Goal: Find specific page/section: Find specific page/section

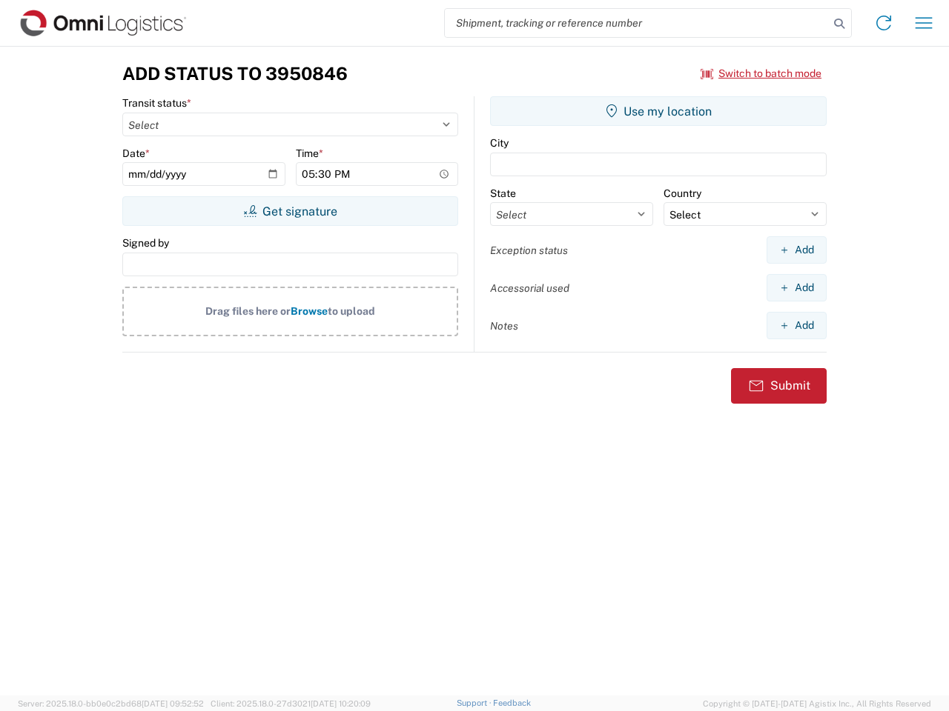
click at [637, 23] on input "search" at bounding box center [637, 23] width 384 height 28
click at [839, 24] on icon at bounding box center [839, 23] width 21 height 21
click at [883, 23] on icon at bounding box center [884, 23] width 24 height 24
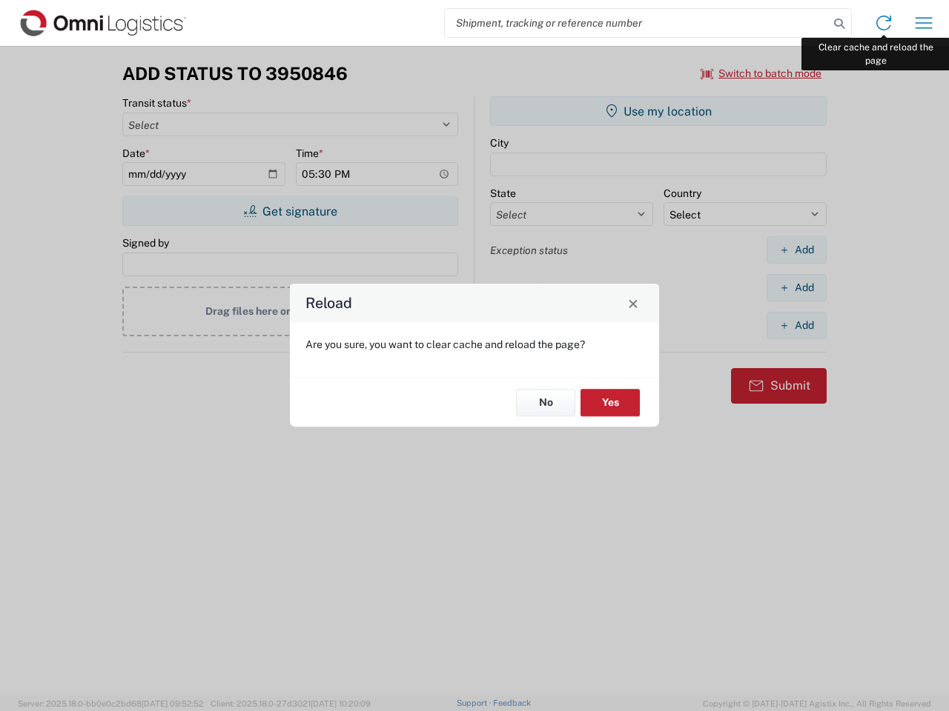
click at [923, 23] on div "Reload Are you sure, you want to clear cache and reload the page? No Yes" at bounding box center [474, 355] width 949 height 711
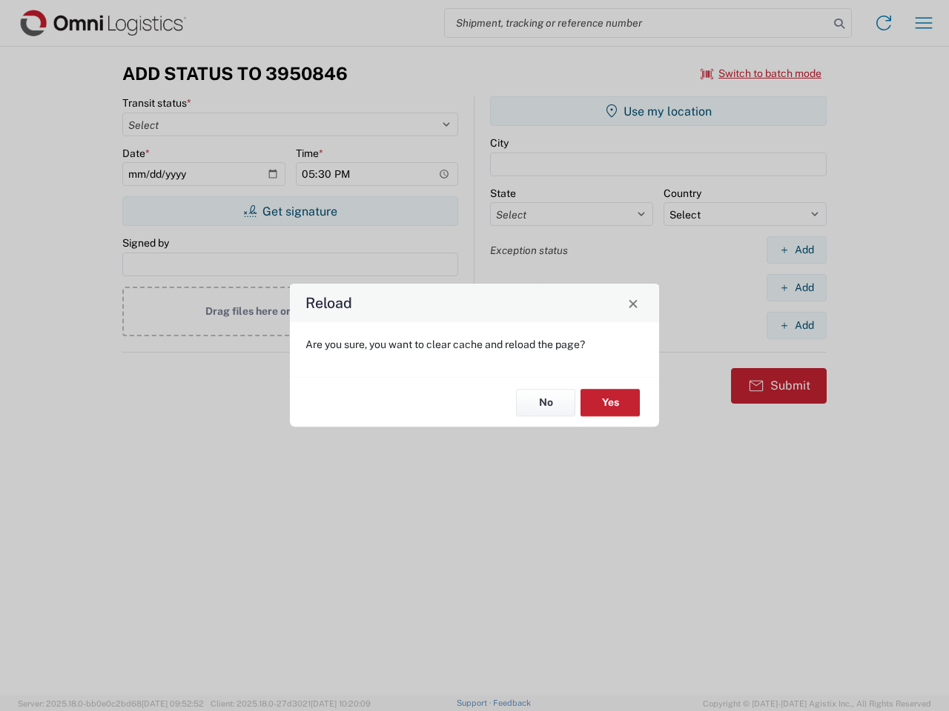
click at [761, 73] on div "Reload Are you sure, you want to clear cache and reload the page? No Yes" at bounding box center [474, 355] width 949 height 711
click at [290, 211] on div "Reload Are you sure, you want to clear cache and reload the page? No Yes" at bounding box center [474, 355] width 949 height 711
click at [658, 111] on div "Reload Are you sure, you want to clear cache and reload the page? No Yes" at bounding box center [474, 355] width 949 height 711
click at [796, 250] on div "Reload Are you sure, you want to clear cache and reload the page? No Yes" at bounding box center [474, 355] width 949 height 711
click at [796, 288] on div "Reload Are you sure, you want to clear cache and reload the page? No Yes" at bounding box center [474, 355] width 949 height 711
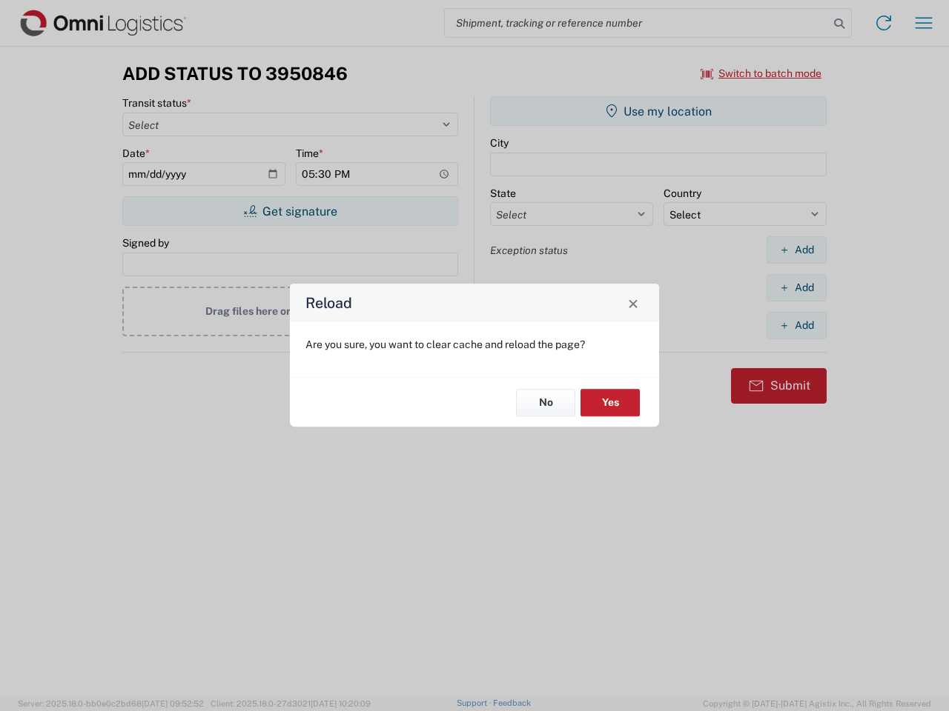
click at [796, 325] on div "Reload Are you sure, you want to clear cache and reload the page? No Yes" at bounding box center [474, 355] width 949 height 711
